Goal: Check status: Check status

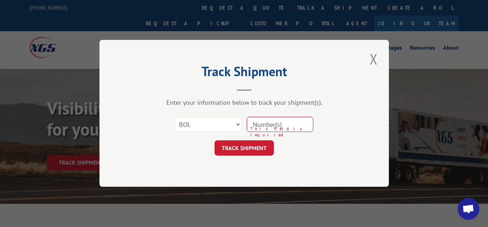
select select "bol"
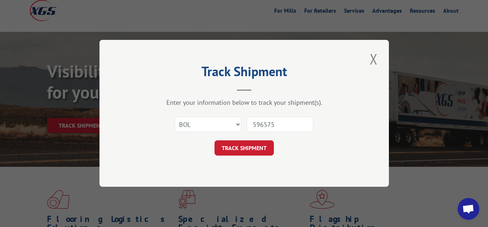
type input "5965759"
click button "TRACK SHIPMENT" at bounding box center [244, 147] width 59 height 15
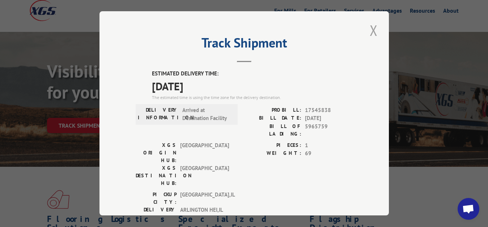
click at [369, 28] on button "Close modal" at bounding box center [374, 30] width 12 height 20
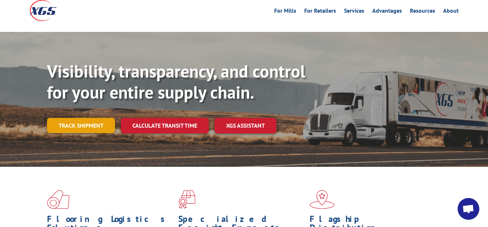
click at [81, 118] on link "Track shipment" at bounding box center [81, 125] width 68 height 15
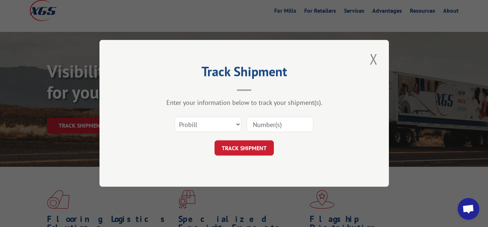
scroll to position [0, 0]
click at [175, 117] on select "Select category... Probill BOL PO" at bounding box center [208, 124] width 67 height 15
select select "bol"
click option "BOL" at bounding box center [0, 0] width 0 height 0
click at [279, 117] on input at bounding box center [280, 124] width 67 height 15
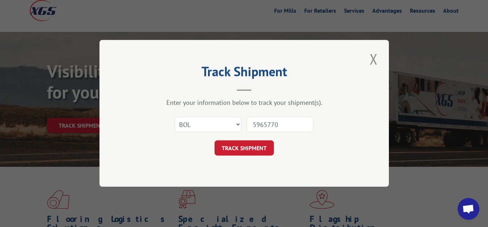
type input "5965770"
click button "TRACK SHIPMENT" at bounding box center [244, 147] width 59 height 15
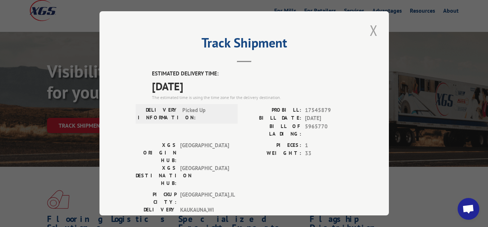
click at [369, 27] on button "Close modal" at bounding box center [374, 30] width 12 height 20
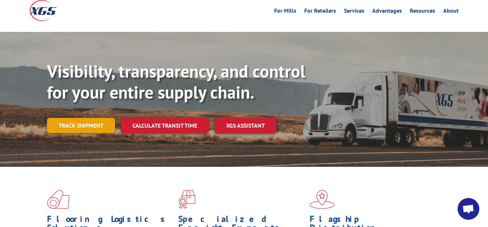
click at [79, 118] on link "Track shipment" at bounding box center [81, 125] width 68 height 15
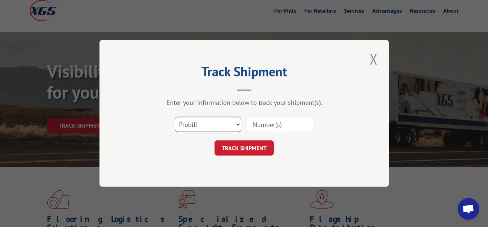
click at [175, 117] on select "Select category... Probill BOL PO" at bounding box center [208, 124] width 67 height 15
select select "bol"
click option "BOL" at bounding box center [0, 0] width 0 height 0
click at [250, 125] on input at bounding box center [280, 124] width 67 height 15
type input "5965760"
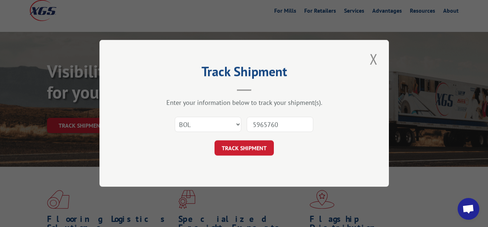
click button "TRACK SHIPMENT" at bounding box center [244, 147] width 59 height 15
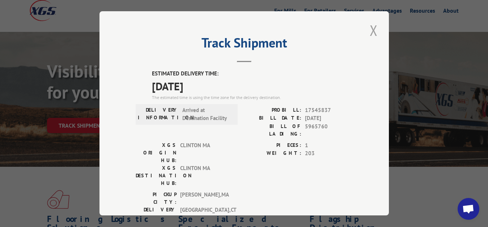
click at [371, 29] on button "Close modal" at bounding box center [374, 30] width 12 height 20
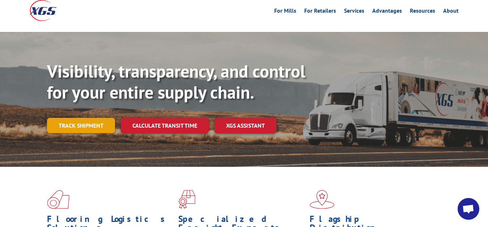
click at [86, 118] on link "Track shipment" at bounding box center [81, 125] width 68 height 15
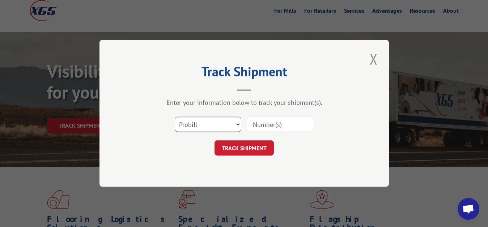
click at [175, 117] on select "Select category... Probill BOL PO" at bounding box center [208, 124] width 67 height 15
select select "bol"
click option "BOL" at bounding box center [0, 0] width 0 height 0
drag, startPoint x: 271, startPoint y: 119, endPoint x: 271, endPoint y: 79, distance: 39.5
click at [271, 118] on input at bounding box center [280, 124] width 67 height 15
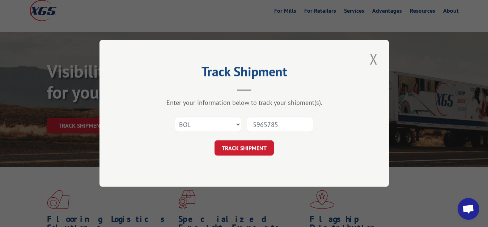
type input "5965785"
click button "TRACK SHIPMENT" at bounding box center [244, 147] width 59 height 15
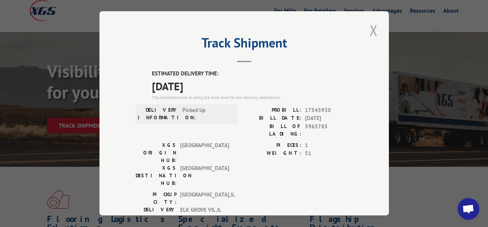
click at [373, 28] on button "Close modal" at bounding box center [374, 30] width 12 height 20
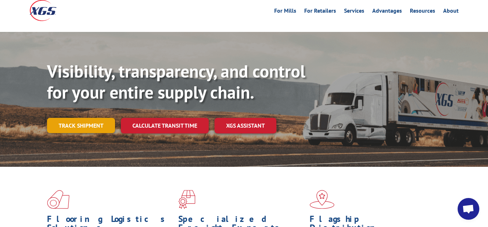
click at [73, 118] on link "Track shipment" at bounding box center [81, 125] width 68 height 15
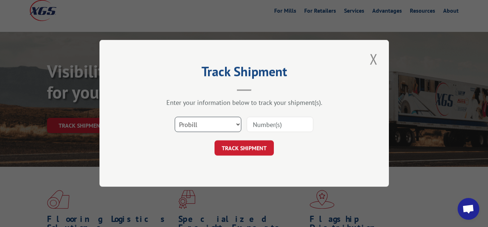
click at [175, 117] on select "Select category... Probill BOL PO" at bounding box center [208, 124] width 67 height 15
select select "bol"
click option "BOL" at bounding box center [0, 0] width 0 height 0
drag, startPoint x: 268, startPoint y: 128, endPoint x: 283, endPoint y: 69, distance: 60.4
click at [272, 117] on input at bounding box center [280, 124] width 67 height 15
